Goal: Book appointment/travel/reservation

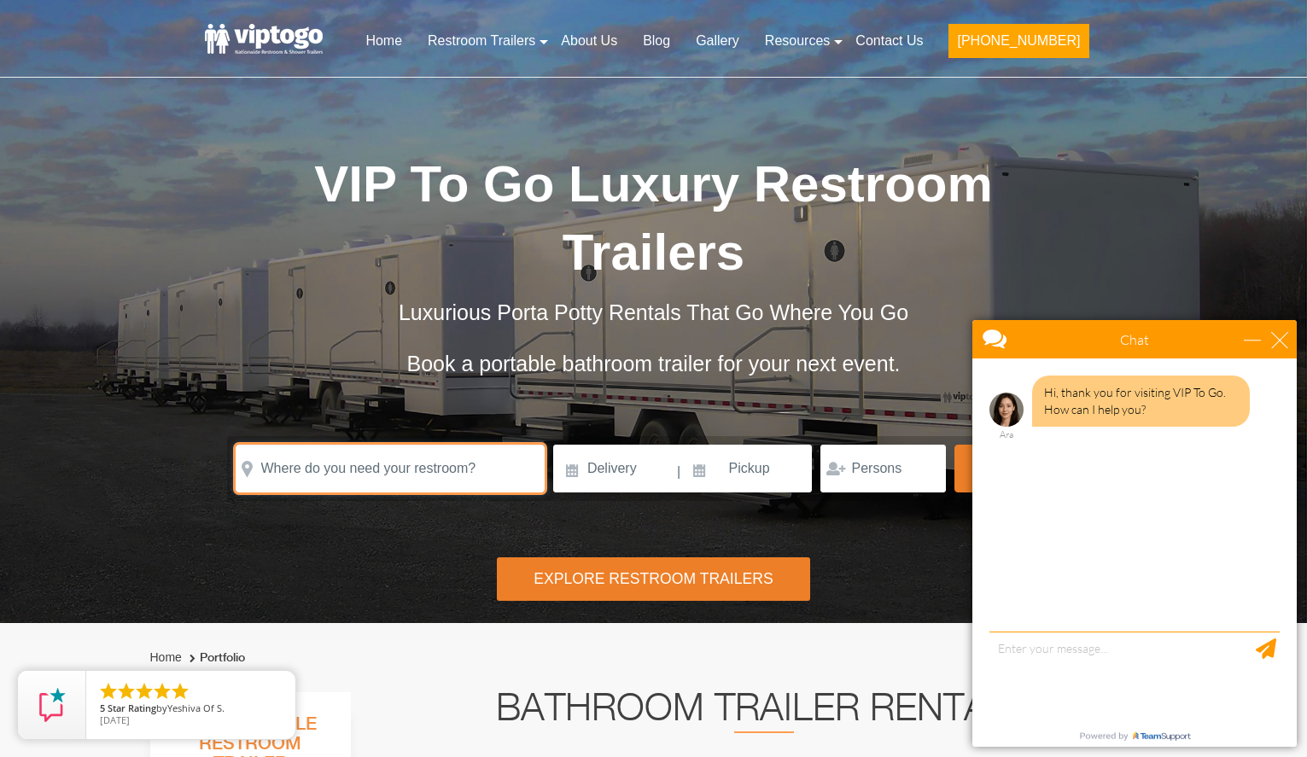
click at [501, 472] on input "text" at bounding box center [390, 469] width 309 height 48
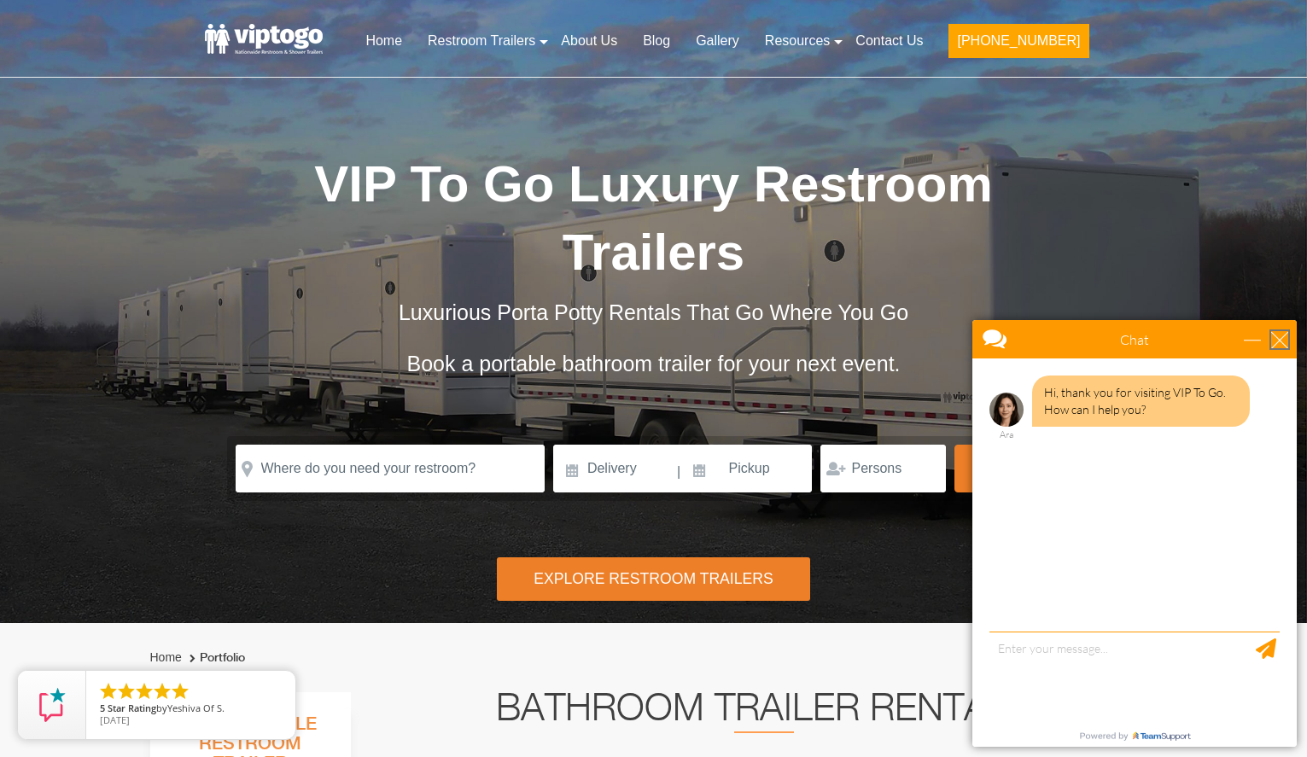
click at [1277, 344] on div "close" at bounding box center [1279, 339] width 17 height 17
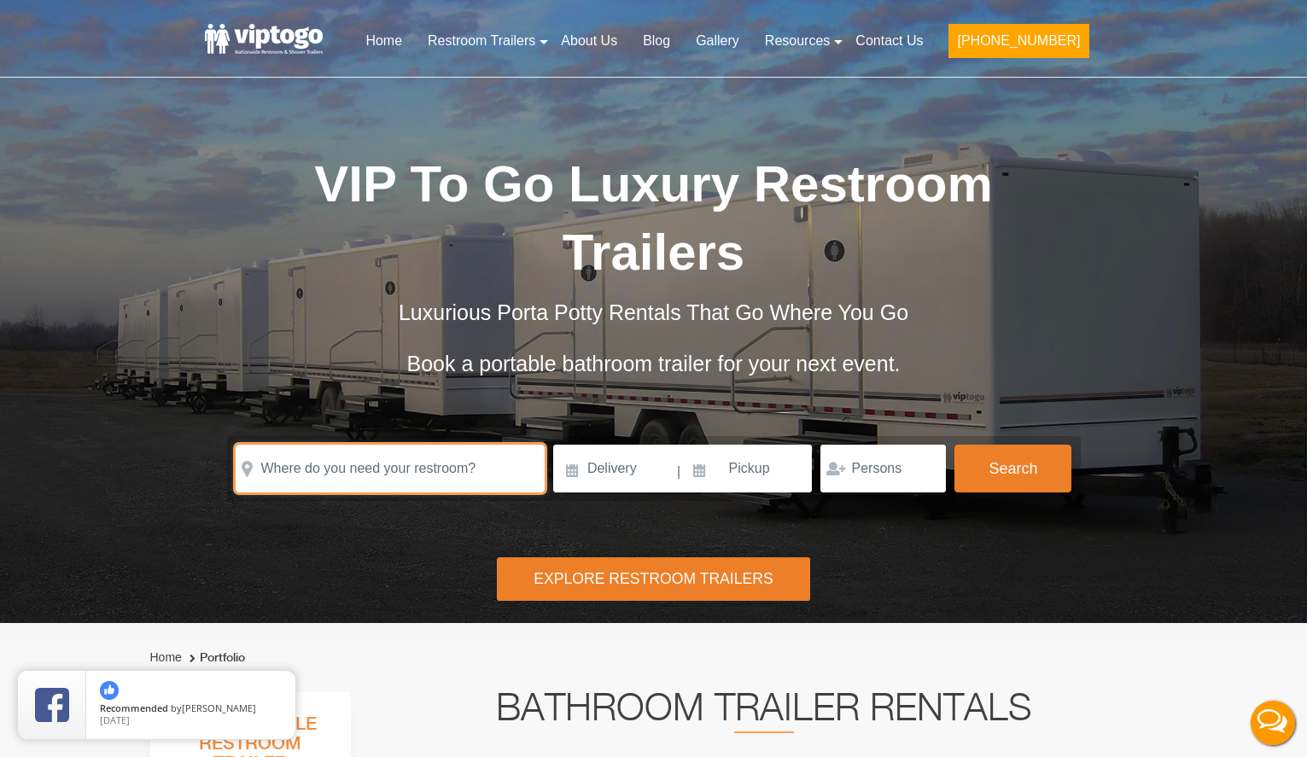
click at [418, 481] on input "text" at bounding box center [390, 469] width 309 height 48
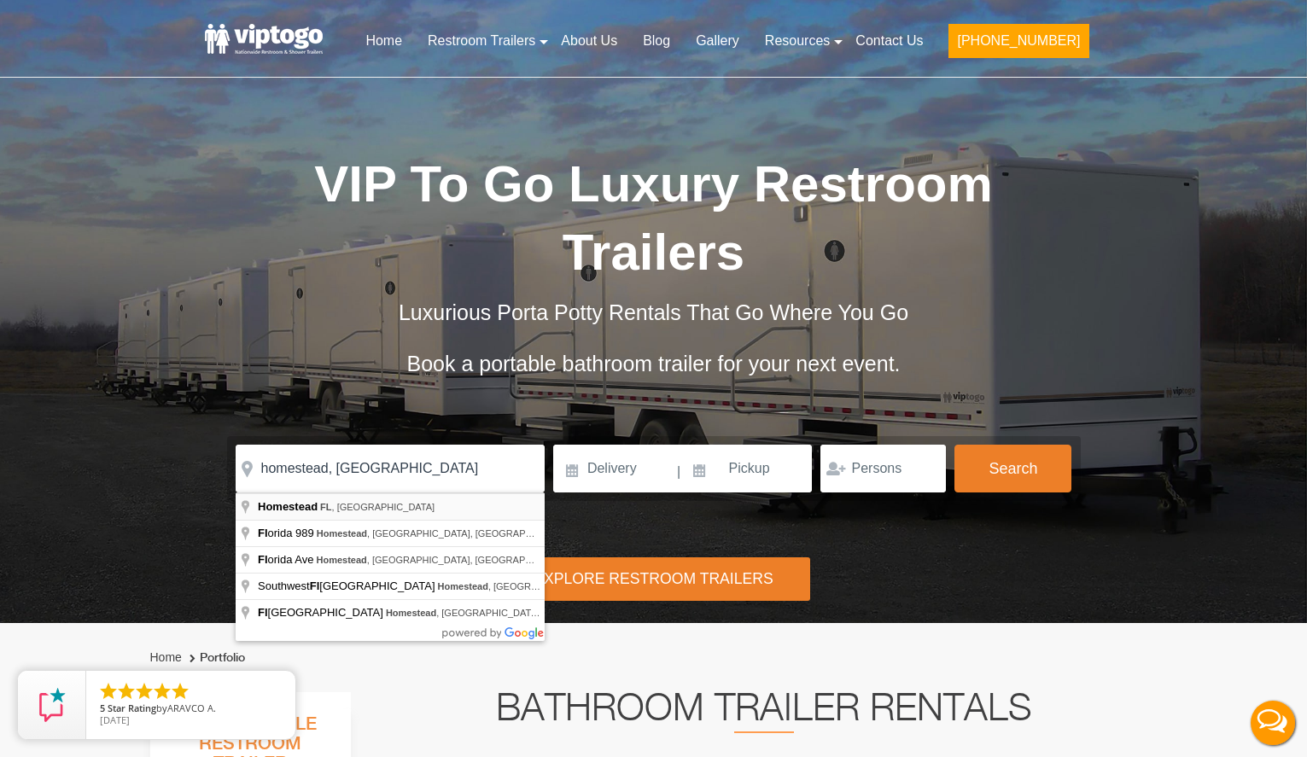
type input "Homestead, [GEOGRAPHIC_DATA], [GEOGRAPHIC_DATA]"
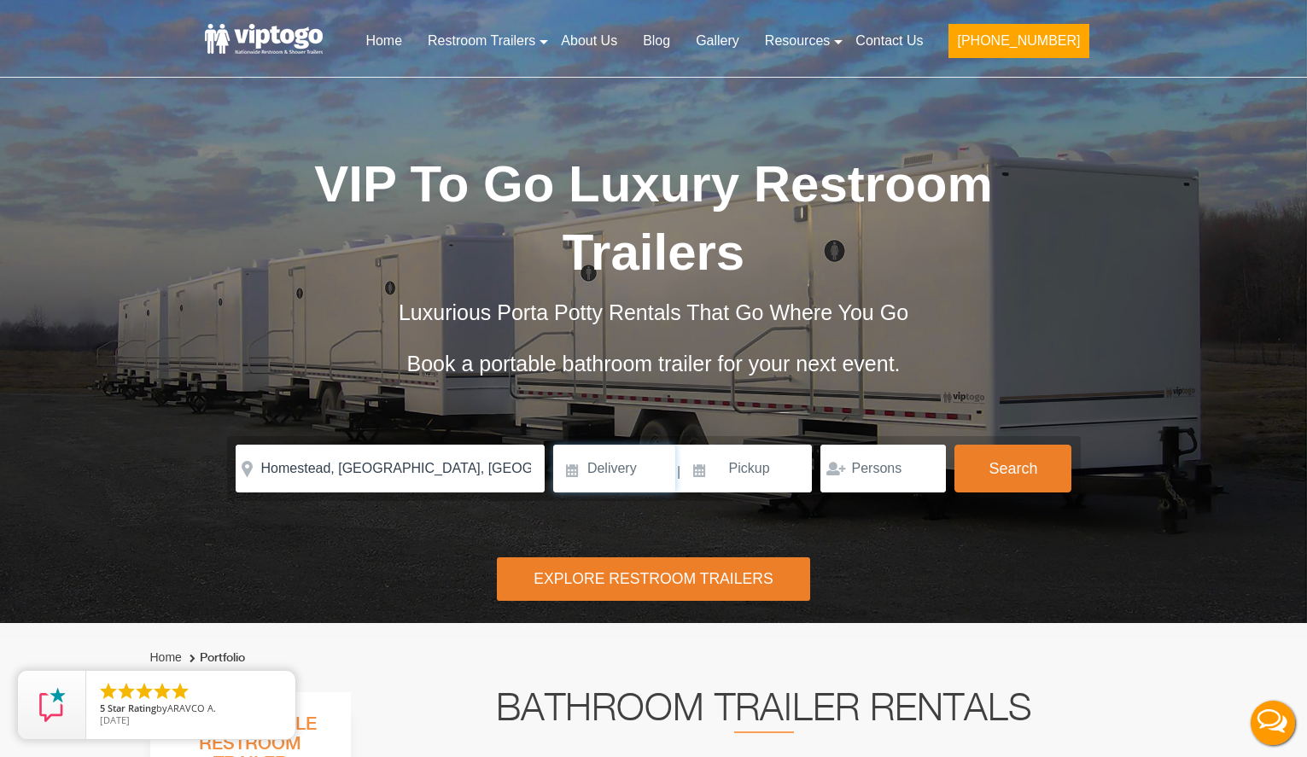
click at [610, 482] on input at bounding box center [614, 469] width 122 height 48
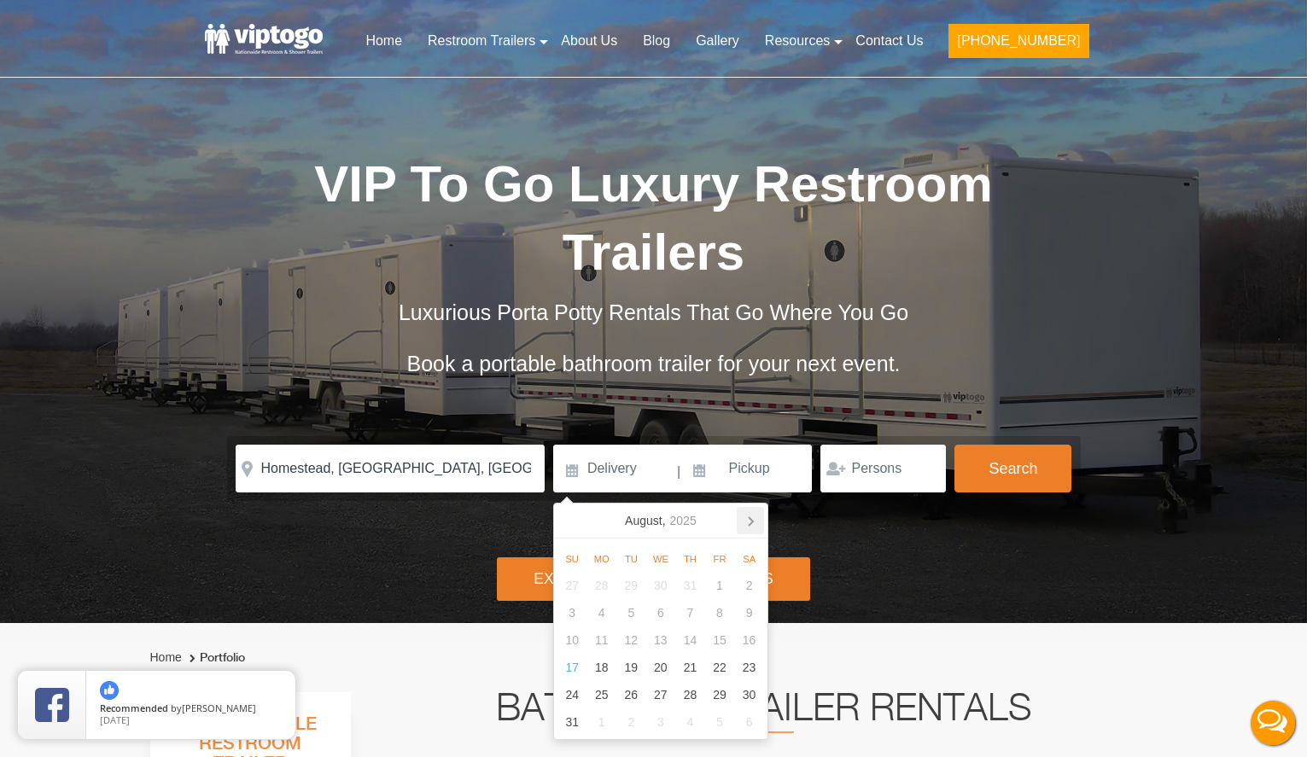
click at [753, 525] on icon at bounding box center [750, 520] width 27 height 27
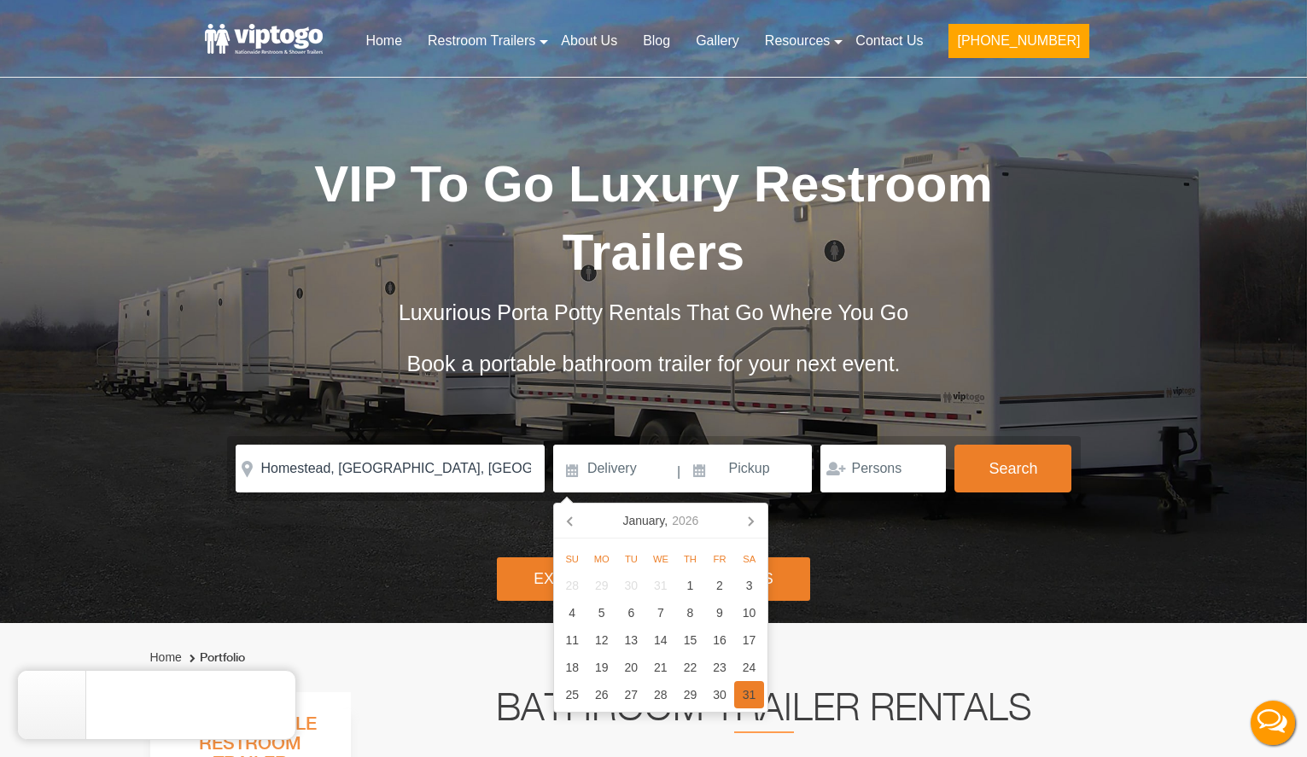
click at [746, 696] on div "31" at bounding box center [749, 694] width 30 height 27
type input "[DATE]"
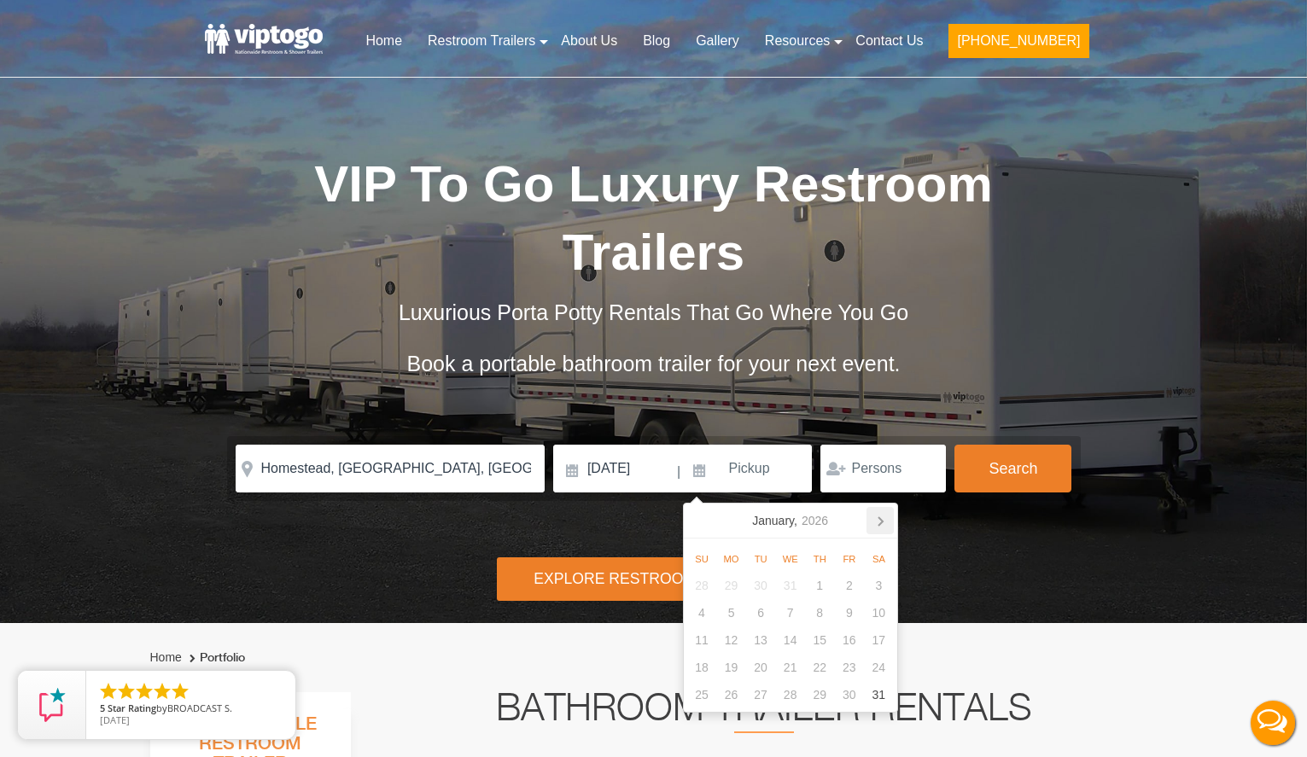
click at [879, 528] on icon at bounding box center [880, 520] width 27 height 27
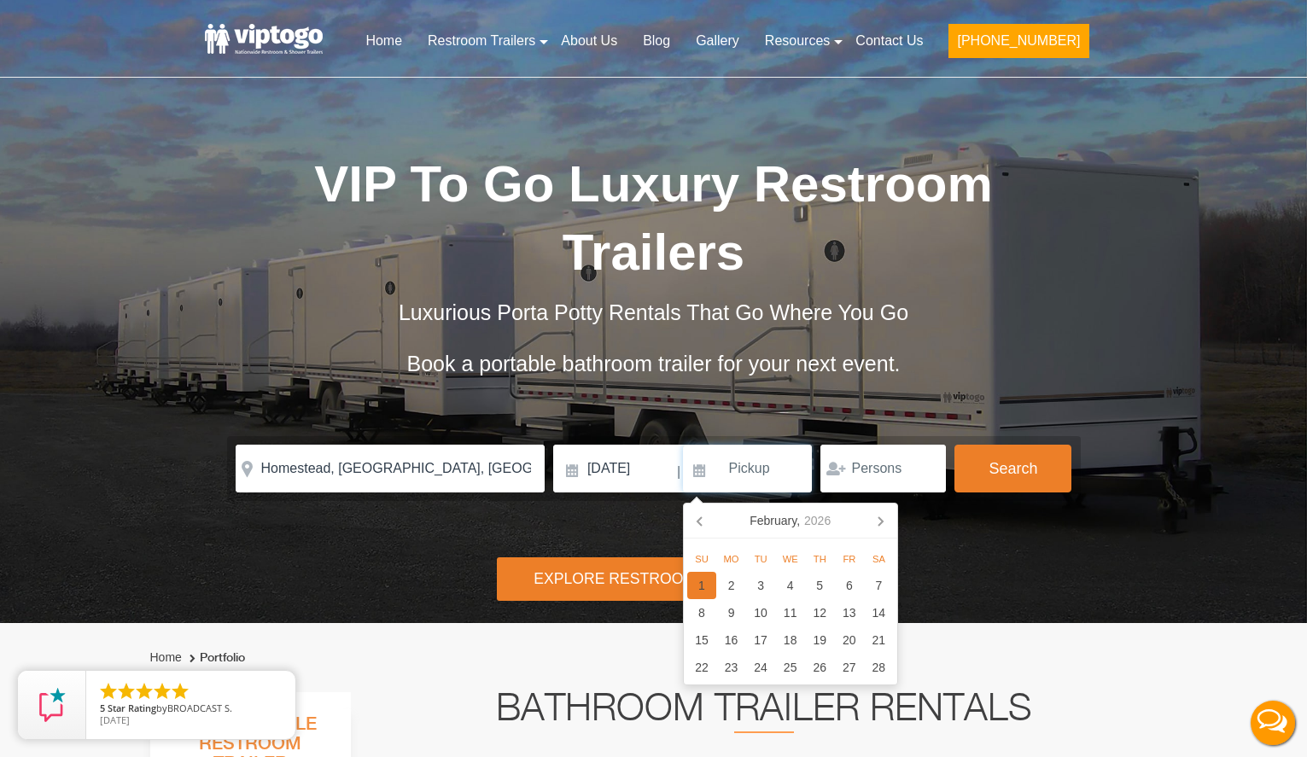
click at [705, 579] on div "1" at bounding box center [702, 585] width 30 height 27
type input "[DATE]"
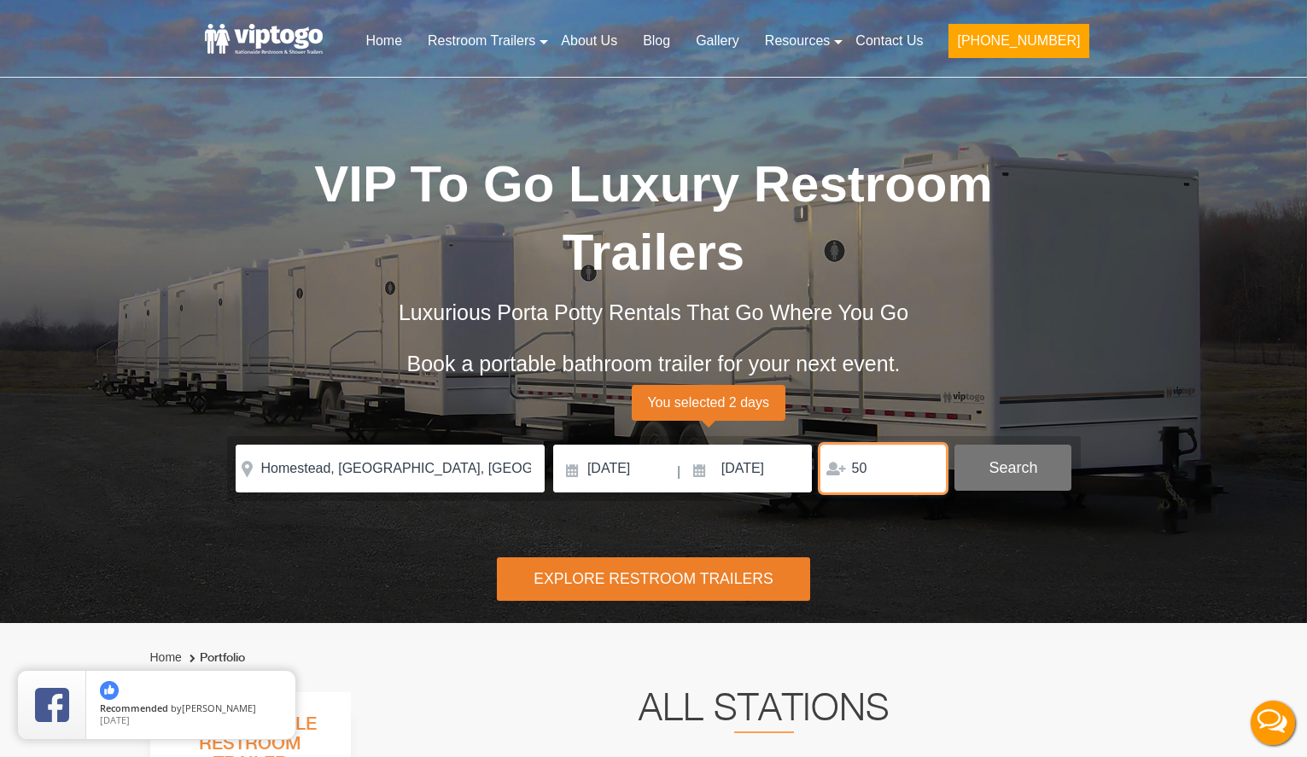
type input "50"
click at [1036, 467] on button "Search" at bounding box center [1013, 468] width 117 height 46
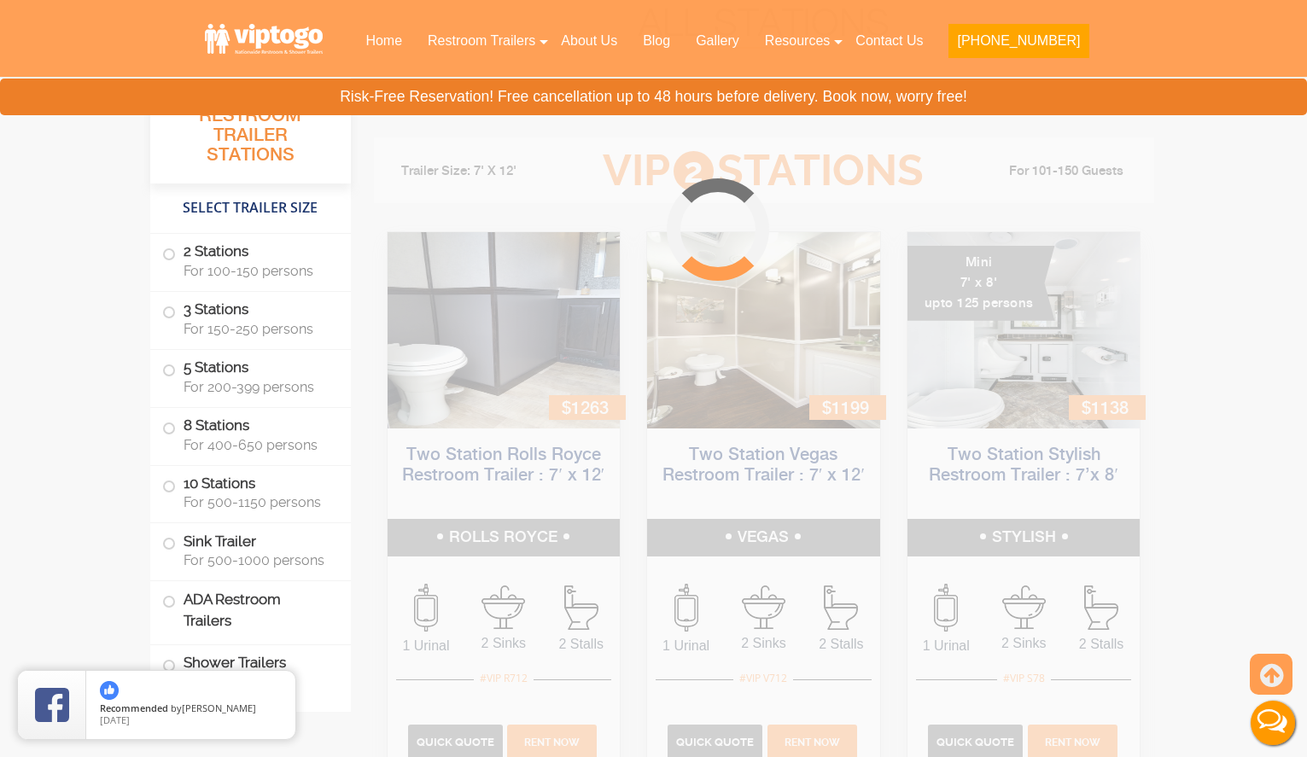
scroll to position [692, 0]
